Goal: Find specific page/section: Find specific page/section

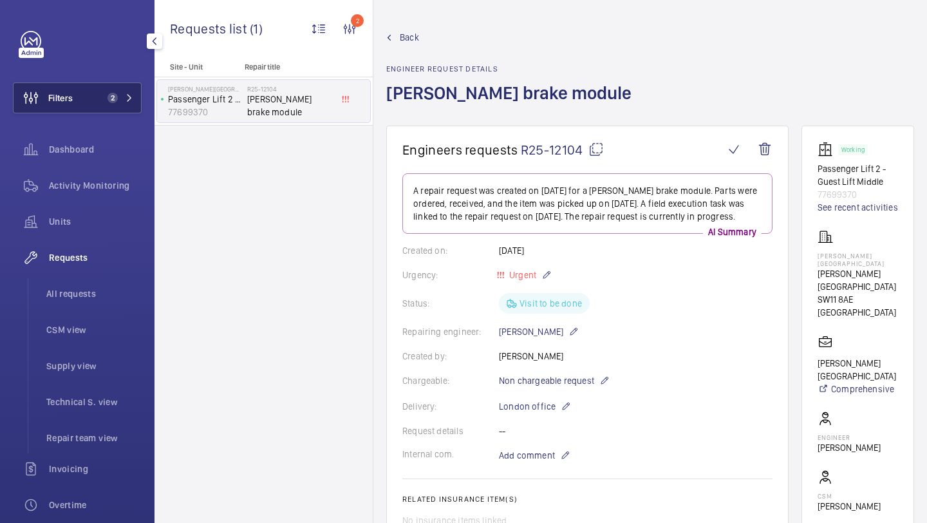
click at [107, 94] on span "2" at bounding box center [109, 98] width 15 height 10
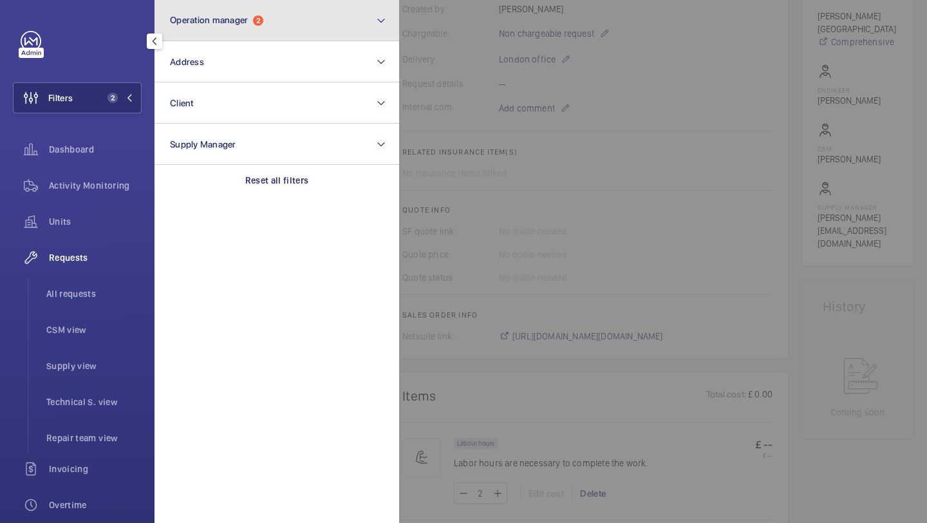
click at [213, 35] on button "Operation manager 2" at bounding box center [277, 20] width 245 height 41
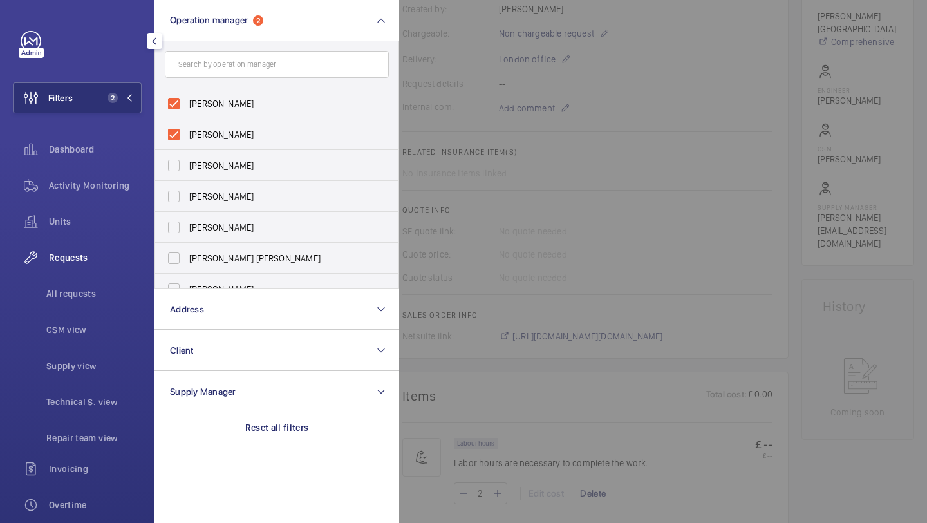
click at [90, 276] on div "Requests All requests CSM view Supply view Technical S. view Repair team view" at bounding box center [77, 347] width 129 height 211
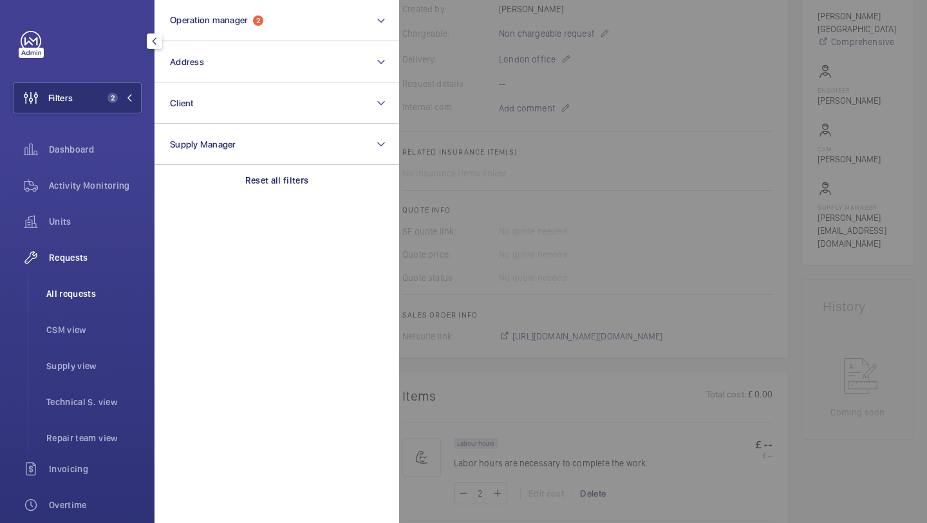
click at [89, 281] on li "All requests" at bounding box center [89, 293] width 106 height 31
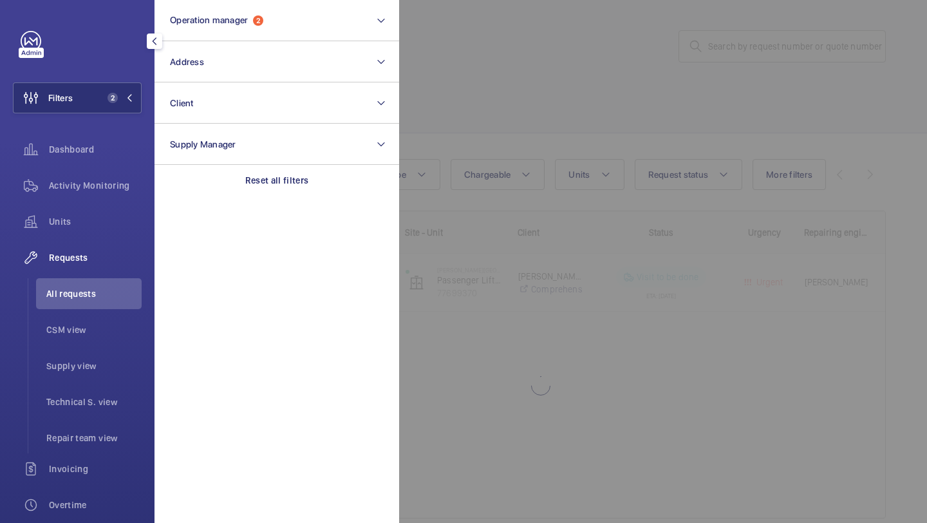
click at [452, 138] on div at bounding box center [862, 261] width 927 height 523
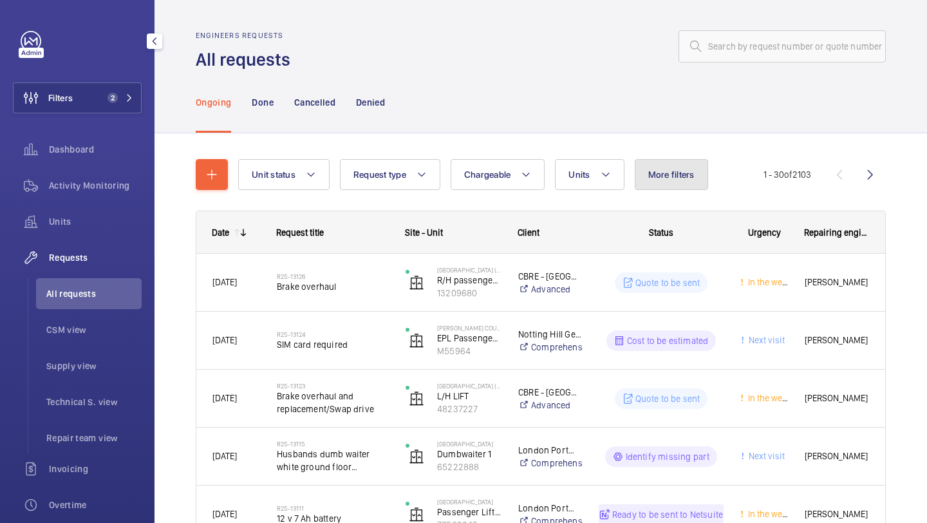
click at [687, 174] on span "More filters" at bounding box center [671, 174] width 46 height 10
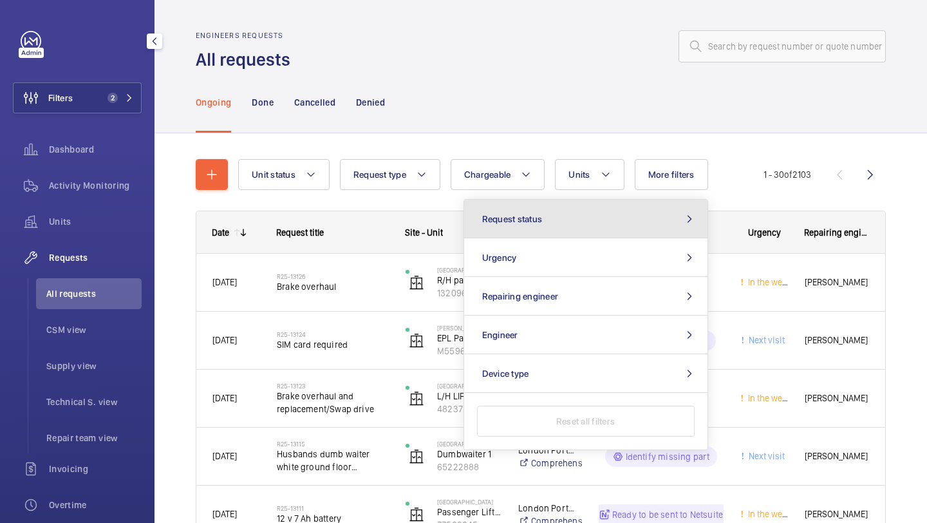
click at [636, 222] on button "Request status" at bounding box center [585, 219] width 243 height 39
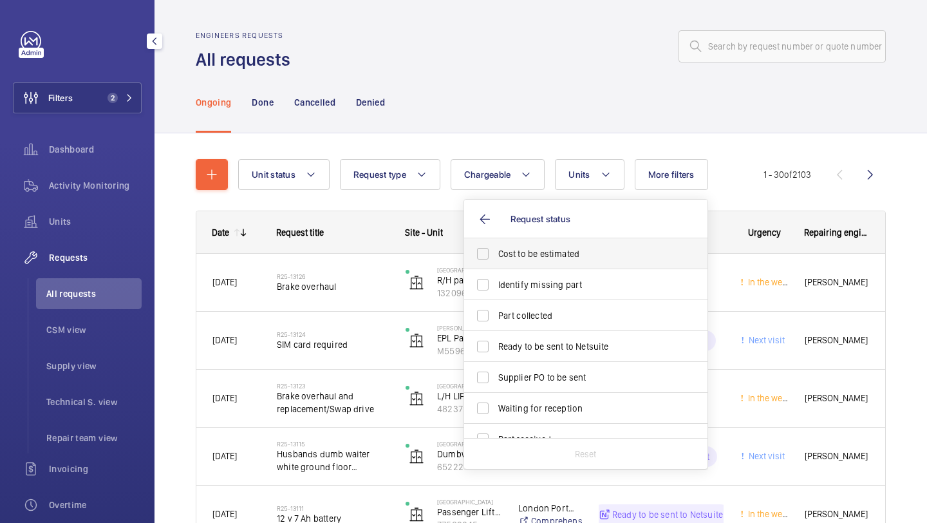
click at [608, 250] on span "Cost to be estimated" at bounding box center [586, 253] width 177 height 13
click at [496, 250] on input "Cost to be estimated" at bounding box center [483, 254] width 26 height 26
checkbox input "true"
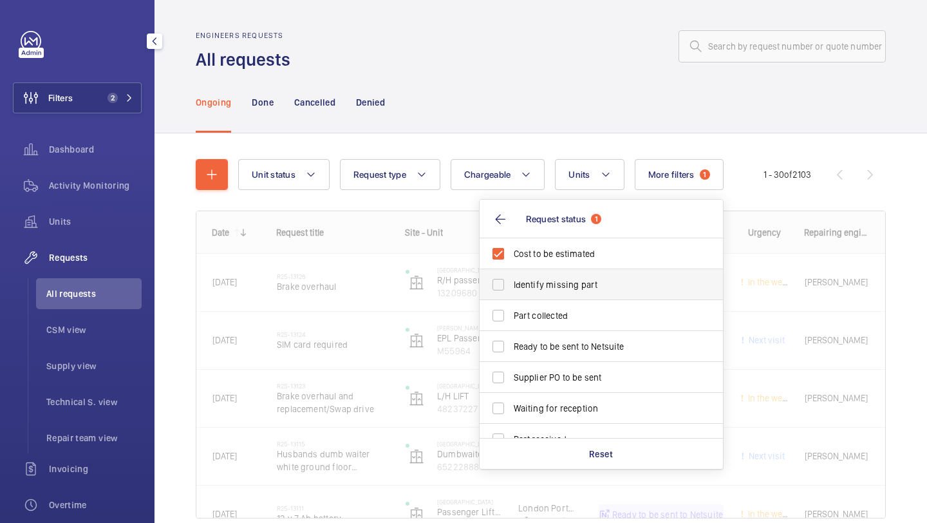
click at [599, 281] on span "Identify missing part" at bounding box center [602, 284] width 177 height 13
click at [511, 281] on input "Identify missing part" at bounding box center [498, 285] width 26 height 26
checkbox input "true"
click at [578, 356] on label "Ready to be sent to Netsuite" at bounding box center [592, 346] width 224 height 31
click at [511, 356] on input "Ready to be sent to Netsuite" at bounding box center [498, 346] width 26 height 26
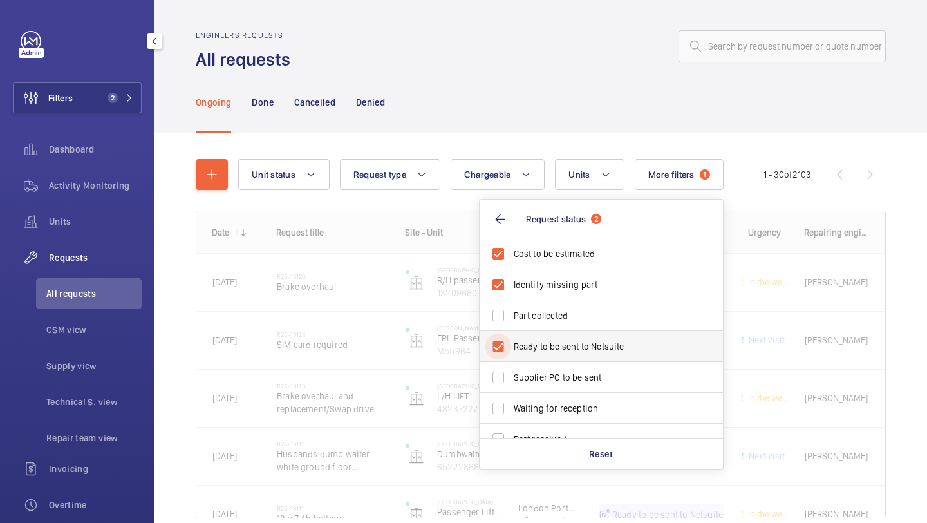
checkbox input "true"
click at [578, 373] on span "Supplier PO to be sent" at bounding box center [602, 377] width 177 height 13
click at [511, 373] on input "Supplier PO to be sent" at bounding box center [498, 377] width 26 height 26
checkbox input "true"
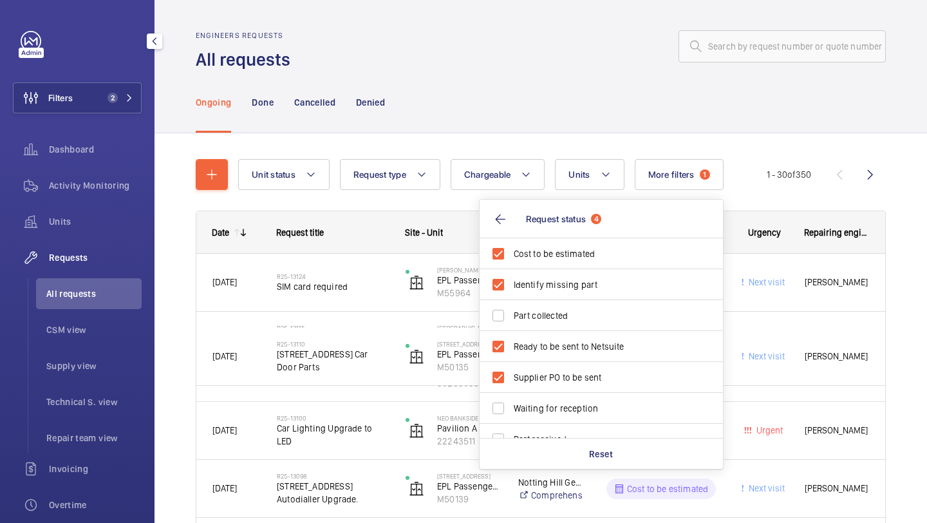
click at [550, 98] on div "Ongoing Done Cancelled Denied" at bounding box center [541, 101] width 690 height 61
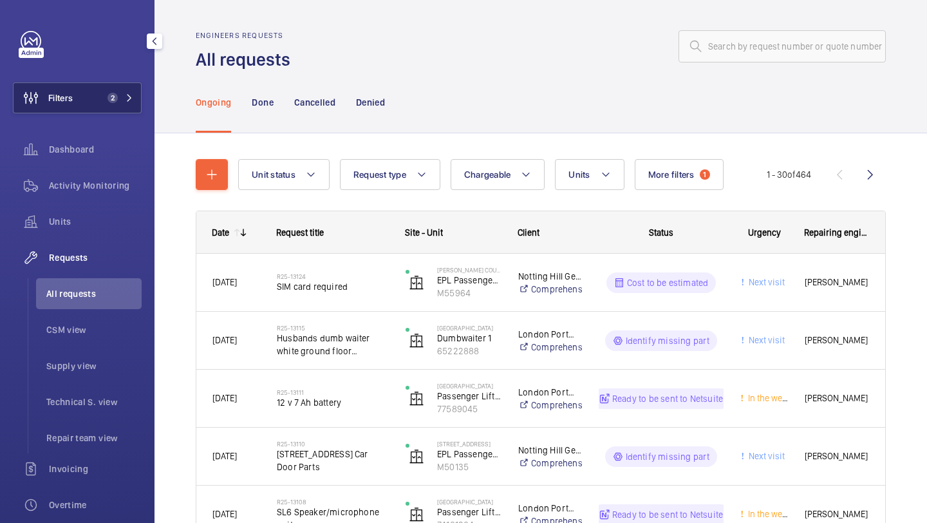
click at [115, 100] on span "2" at bounding box center [113, 98] width 10 height 10
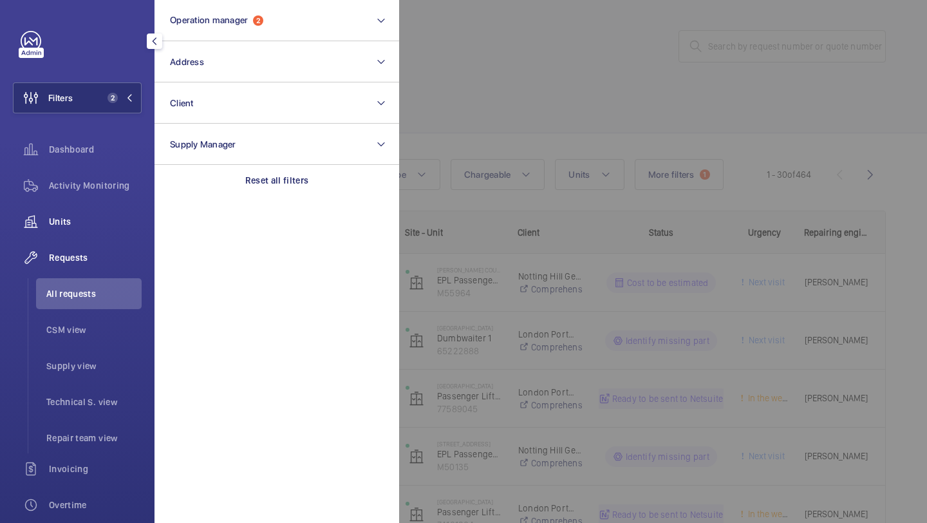
click at [88, 220] on span "Units" at bounding box center [95, 221] width 93 height 13
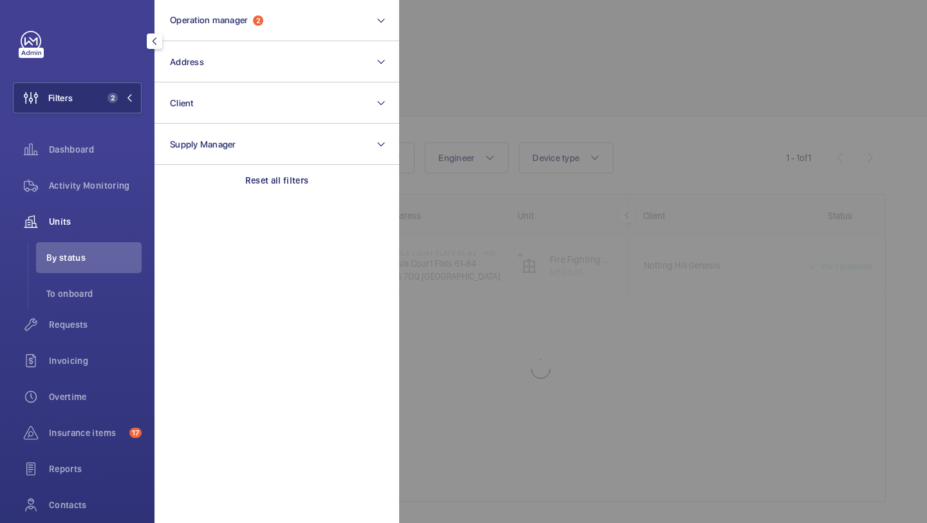
click at [538, 42] on div at bounding box center [862, 261] width 927 height 523
